Goal: Information Seeking & Learning: Check status

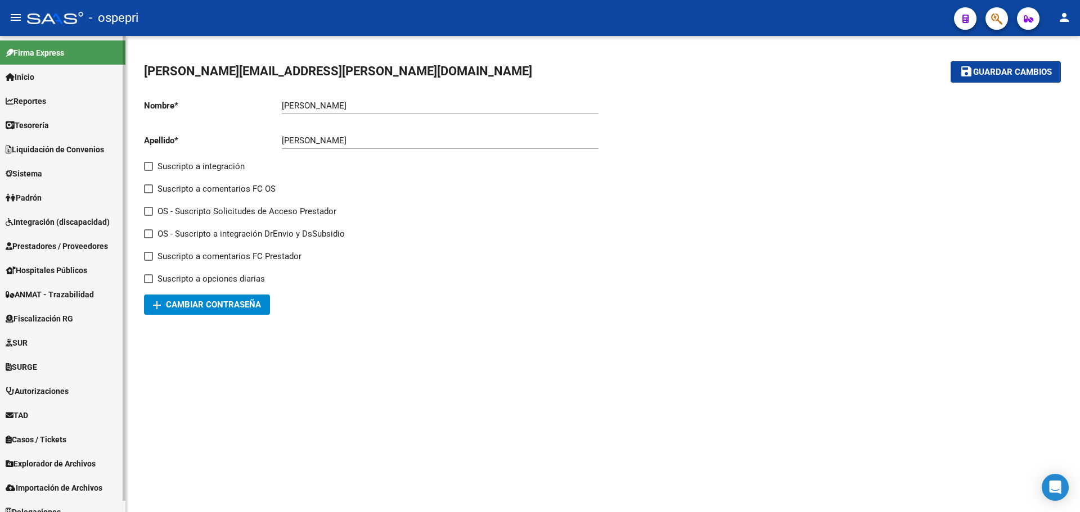
click at [35, 102] on span "Reportes" at bounding box center [26, 101] width 41 height 12
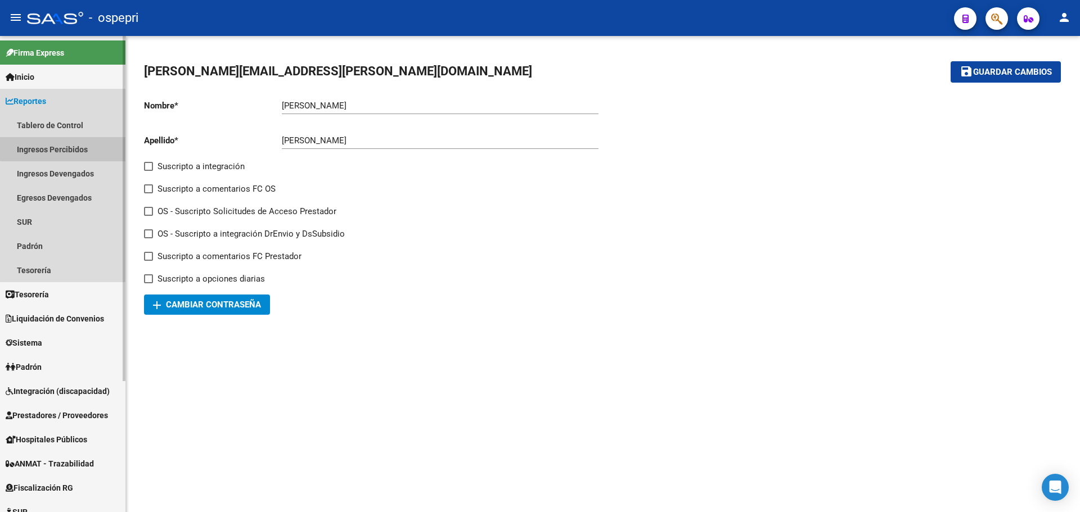
drag, startPoint x: 65, startPoint y: 148, endPoint x: 93, endPoint y: 146, distance: 28.2
click at [65, 148] on link "Ingresos Percibidos" at bounding box center [62, 149] width 125 height 24
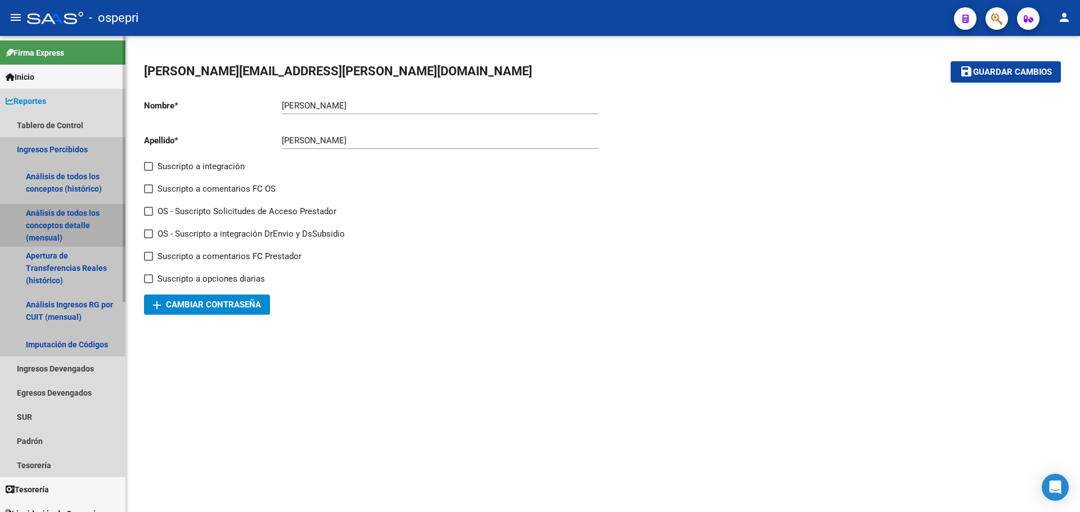
click at [69, 222] on link "Análisis de todos los conceptos detalle (mensual)" at bounding box center [62, 225] width 125 height 43
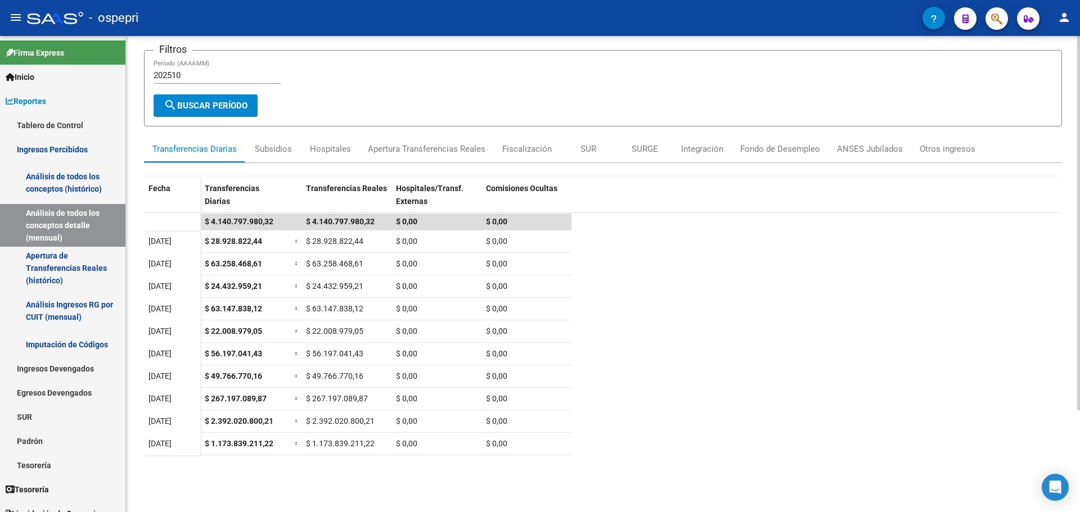
scroll to position [71, 0]
click at [1073, 264] on div "REPORTES -> INGRESOS PERCIBIDOS -> Detalle mensual de todos los conceptos cloud…" at bounding box center [604, 268] width 957 height 606
click at [724, 421] on datatable-scroller "$ 4.140.797.980,32 $ 4.140.797.980,32 $ 0,00 $ 0,00 [DATE] $ 28.928.822,44 = $ …" at bounding box center [603, 325] width 918 height 225
drag, startPoint x: 712, startPoint y: 390, endPoint x: 682, endPoint y: 413, distance: 37.7
click at [712, 390] on datatable-scroller "$ 4.140.797.980,32 $ 4.140.797.980,32 $ 0,00 $ 0,00 [DATE] $ 28.928.822,44 = $ …" at bounding box center [603, 325] width 918 height 225
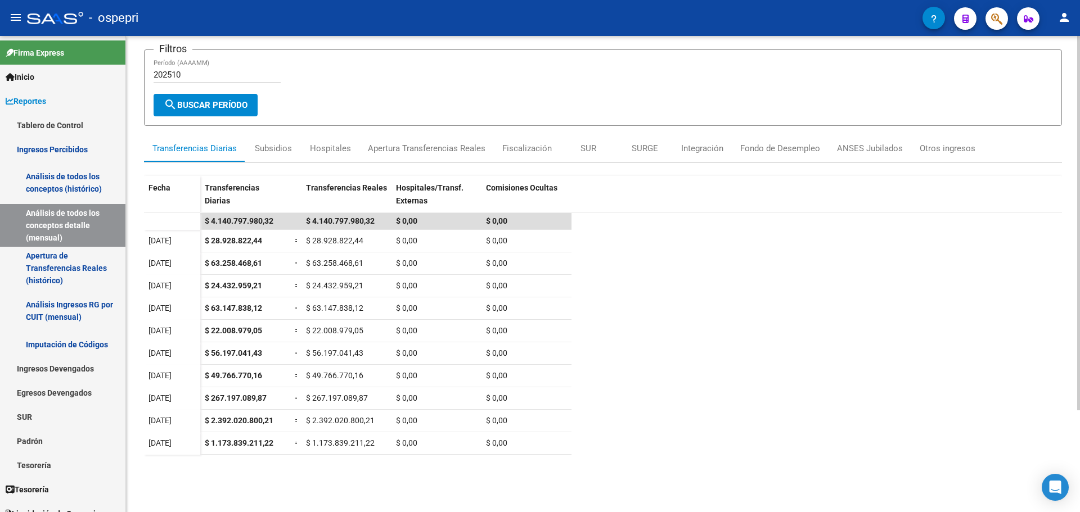
click at [714, 341] on datatable-scroller "$ 4.140.797.980,32 $ 4.140.797.980,32 $ 0,00 $ 0,00 [DATE] $ 28.928.822,44 = $ …" at bounding box center [603, 325] width 918 height 225
